Goal: Information Seeking & Learning: Compare options

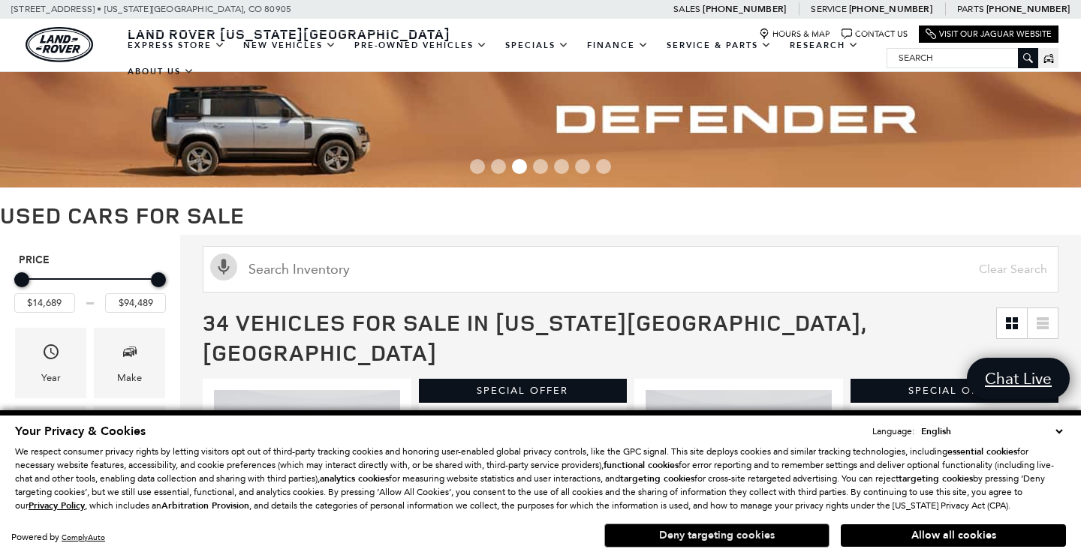
click at [679, 534] on button "Deny targeting cookies" at bounding box center [716, 536] width 225 height 24
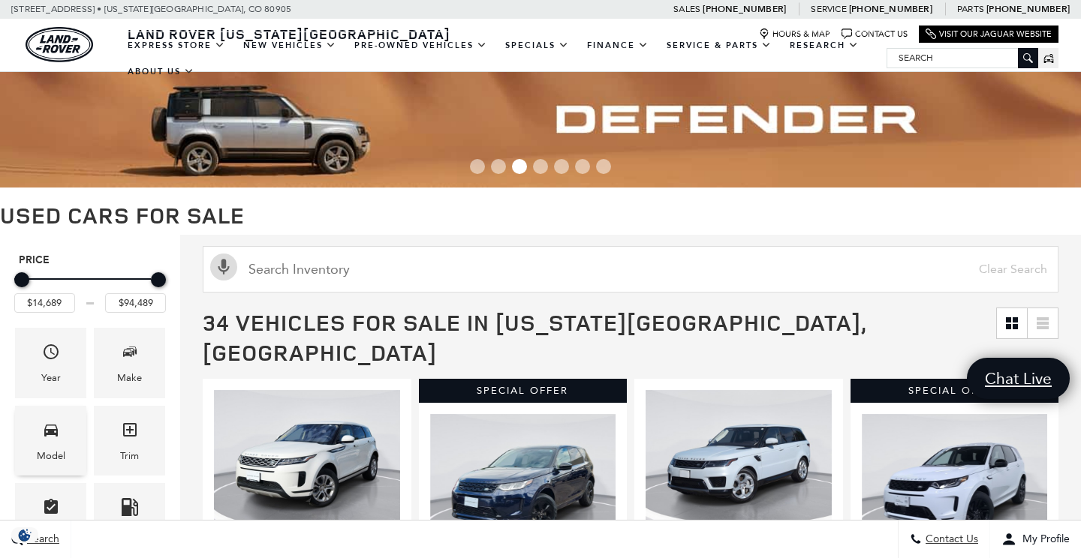
scroll to position [109, 0]
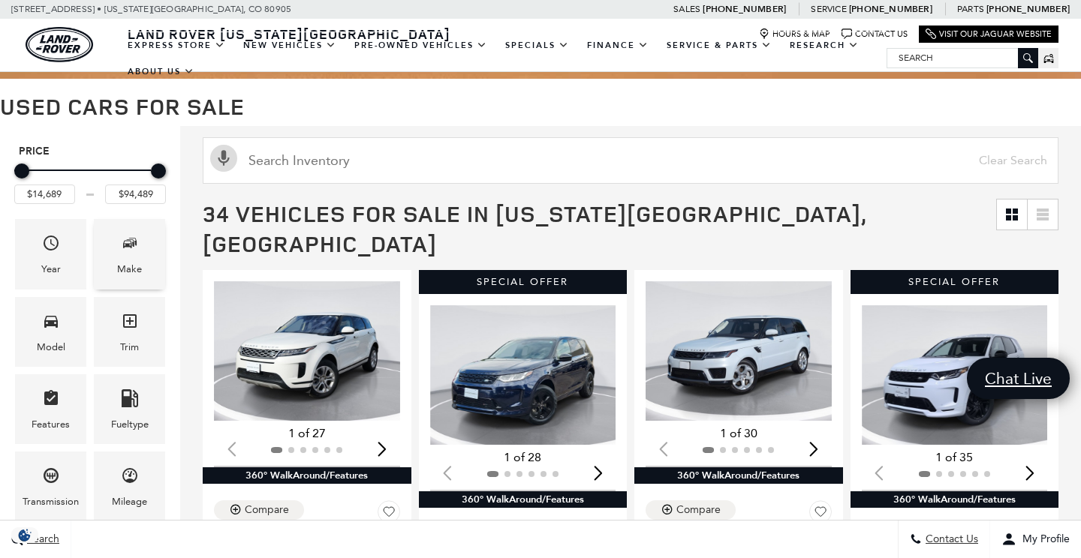
click at [127, 250] on icon "Make" at bounding box center [130, 243] width 18 height 18
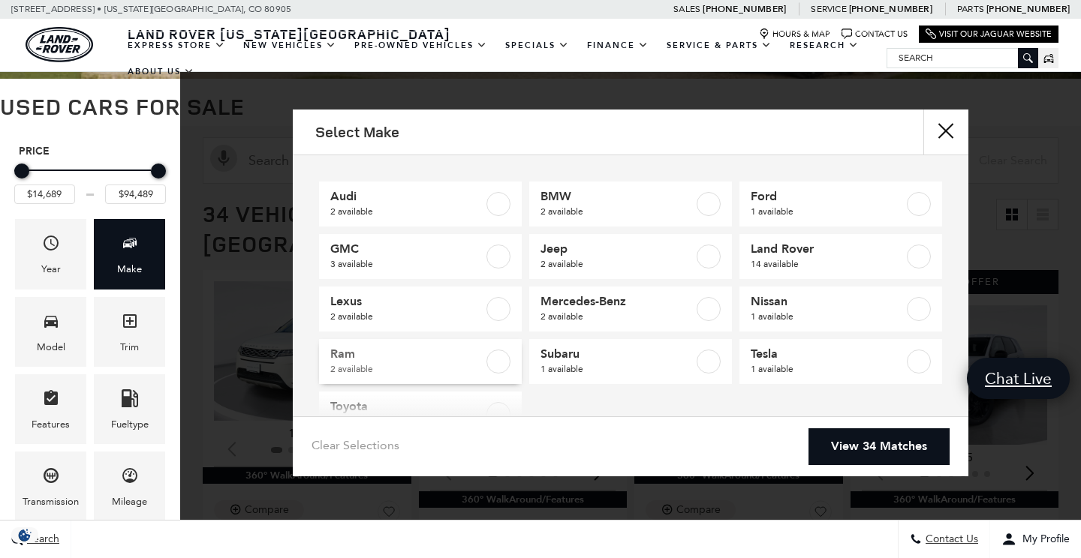
click at [441, 362] on span "2 available" at bounding box center [406, 369] width 153 height 15
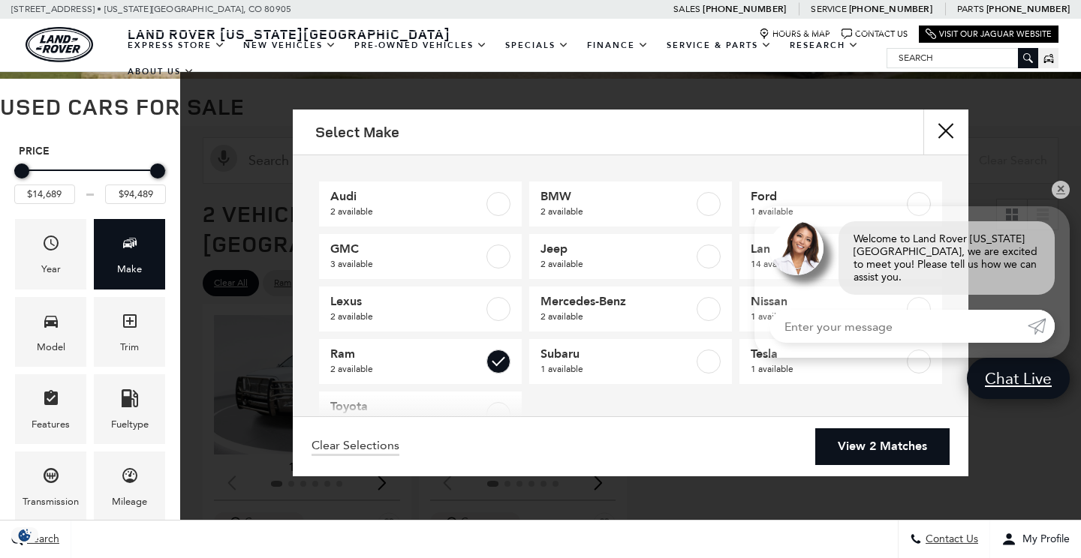
type input "$48,589"
type input "$76,684"
checkbox input "true"
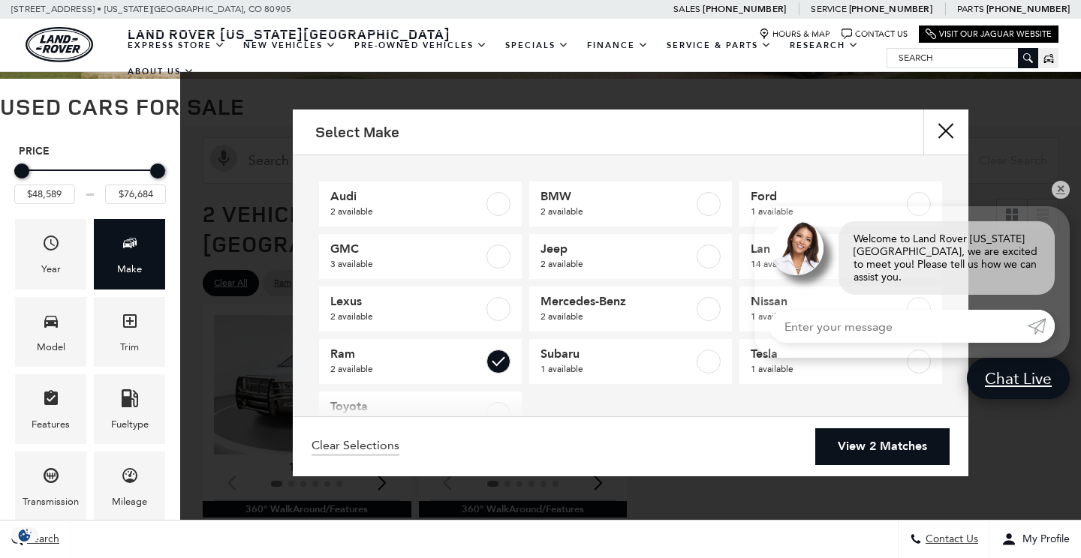
click at [894, 454] on link "View 2 Matches" at bounding box center [882, 446] width 134 height 37
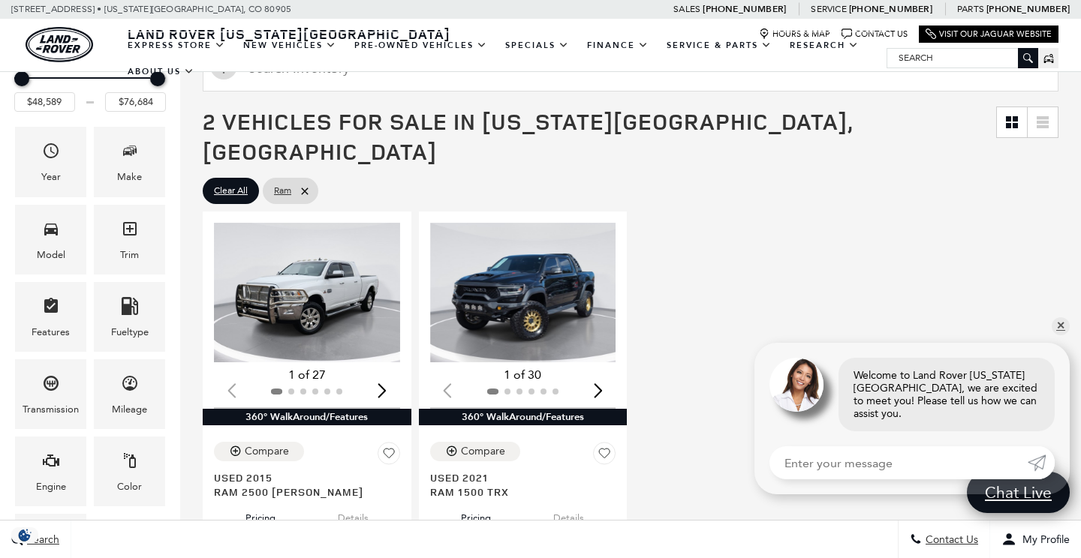
scroll to position [200, 0]
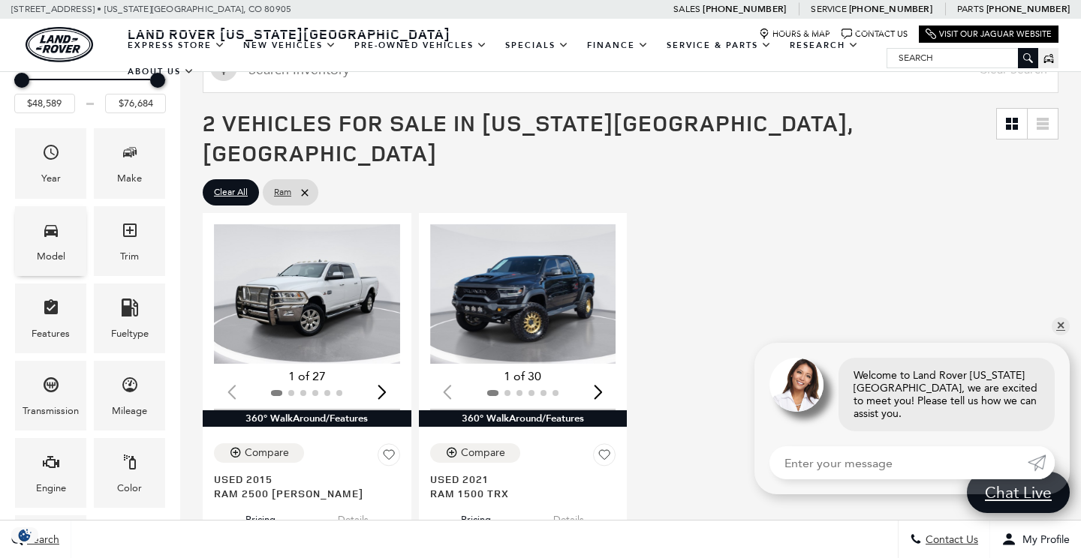
click at [75, 228] on div "Model" at bounding box center [50, 241] width 71 height 70
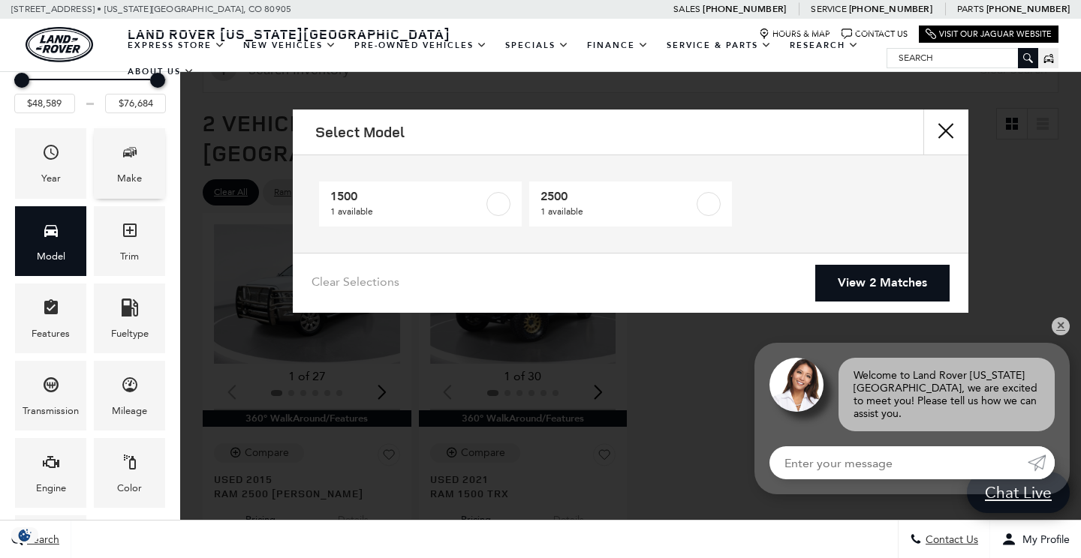
click at [164, 173] on div "Make" at bounding box center [129, 163] width 71 height 70
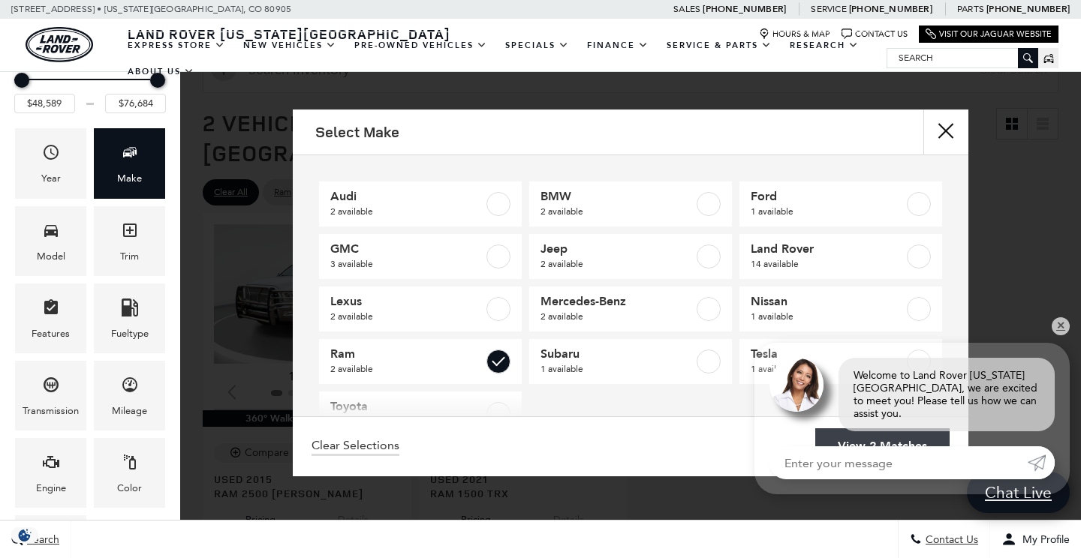
scroll to position [0, 0]
click at [942, 136] on button "close" at bounding box center [945, 132] width 45 height 45
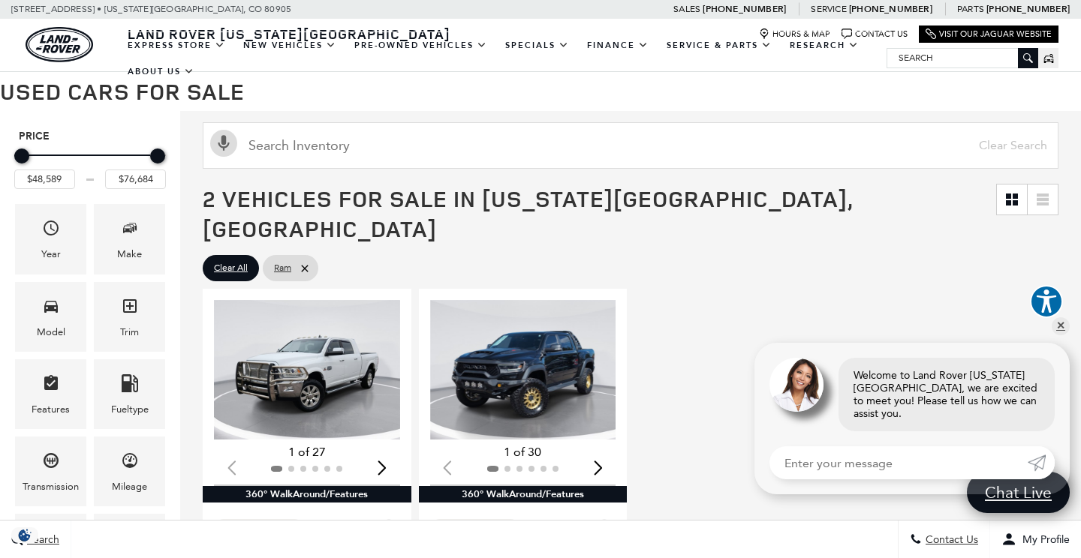
scroll to position [164, 0]
